Goal: Learn about a topic

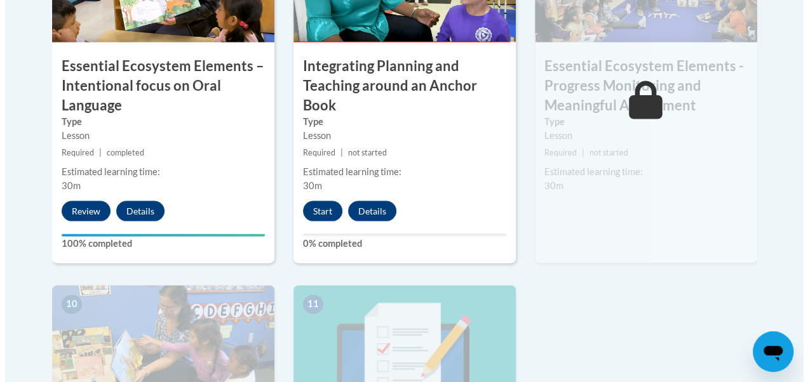
scroll to position [1260, 0]
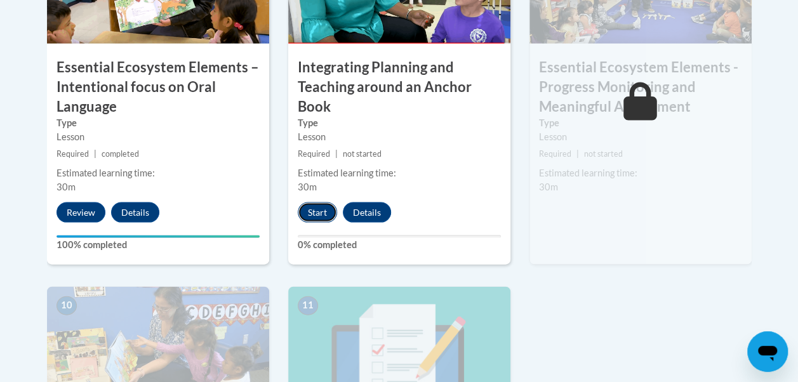
click at [310, 217] on button "Start" at bounding box center [317, 213] width 39 height 20
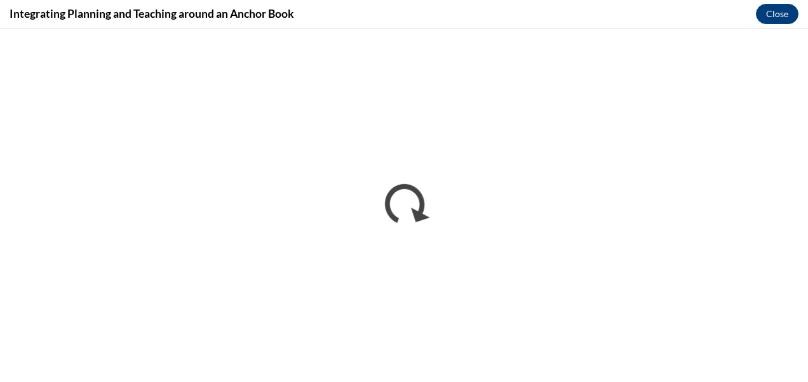
scroll to position [0, 0]
